Goal: Information Seeking & Learning: Find specific fact

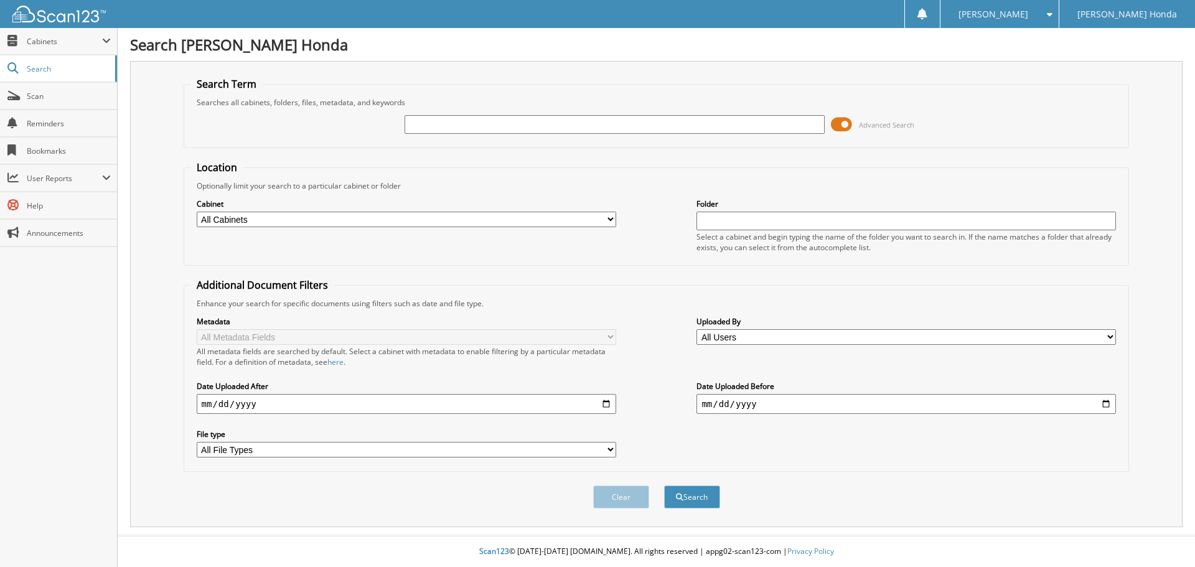
click at [849, 126] on span at bounding box center [841, 124] width 21 height 19
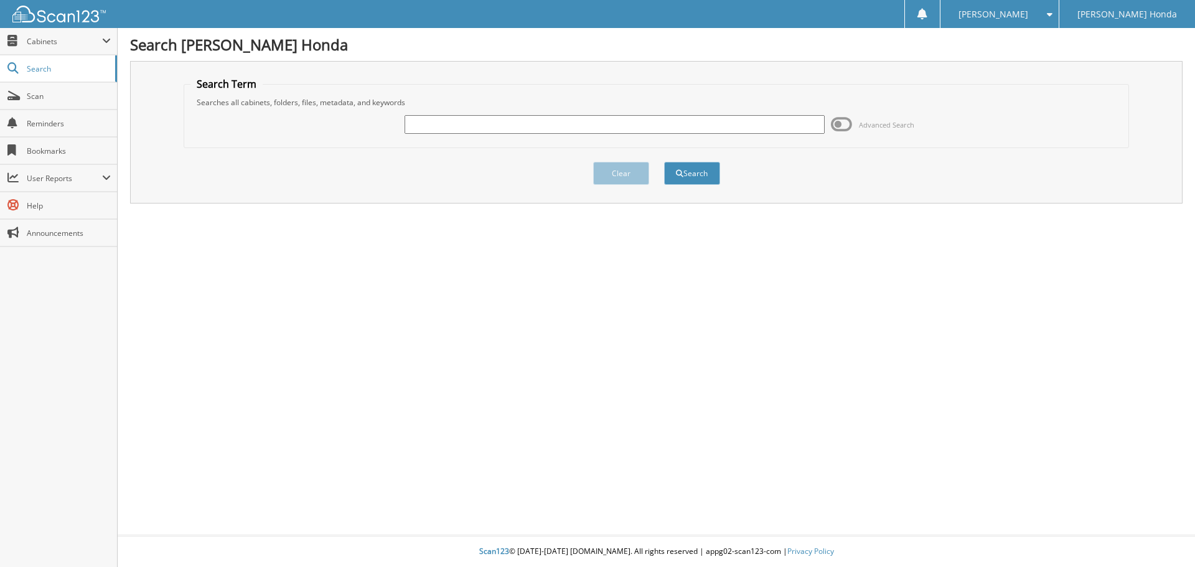
click at [417, 121] on input "text" at bounding box center [615, 124] width 420 height 19
type input "178100W"
click at [664, 162] on button "Search" at bounding box center [692, 173] width 56 height 23
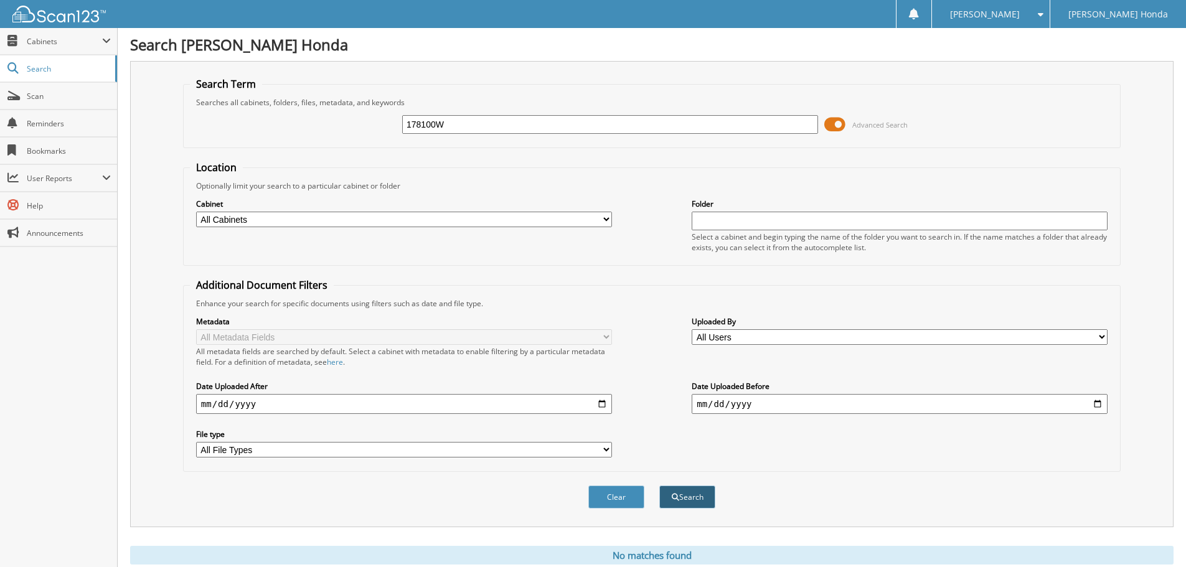
click at [699, 496] on button "Search" at bounding box center [687, 497] width 56 height 23
click at [840, 122] on span at bounding box center [834, 124] width 21 height 19
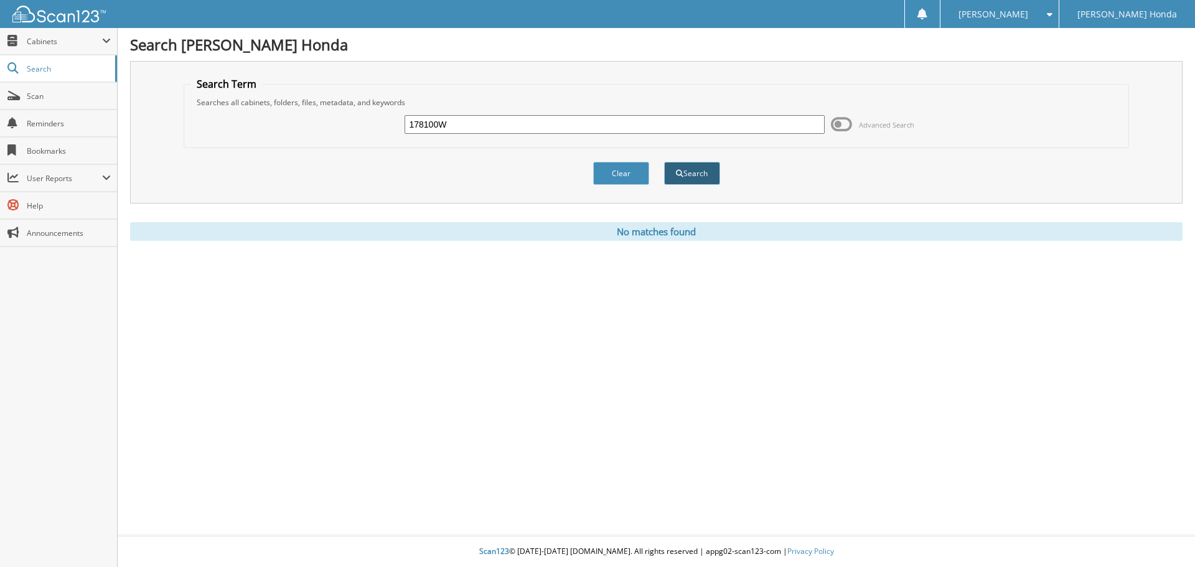
click at [706, 175] on button "Search" at bounding box center [692, 173] width 56 height 23
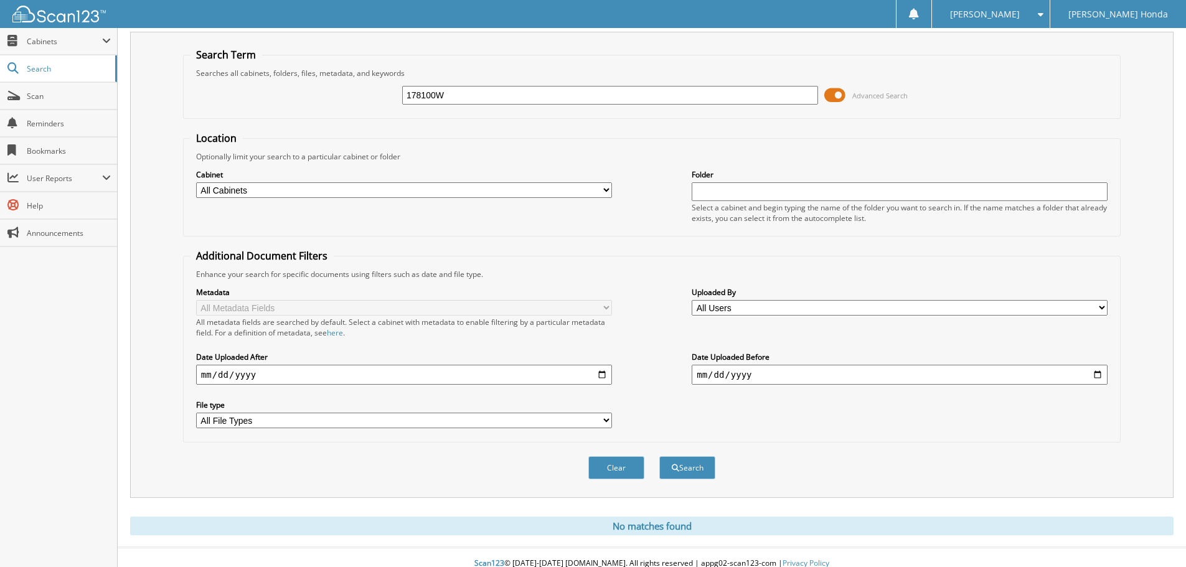
scroll to position [42, 0]
